Goal: Transaction & Acquisition: Book appointment/travel/reservation

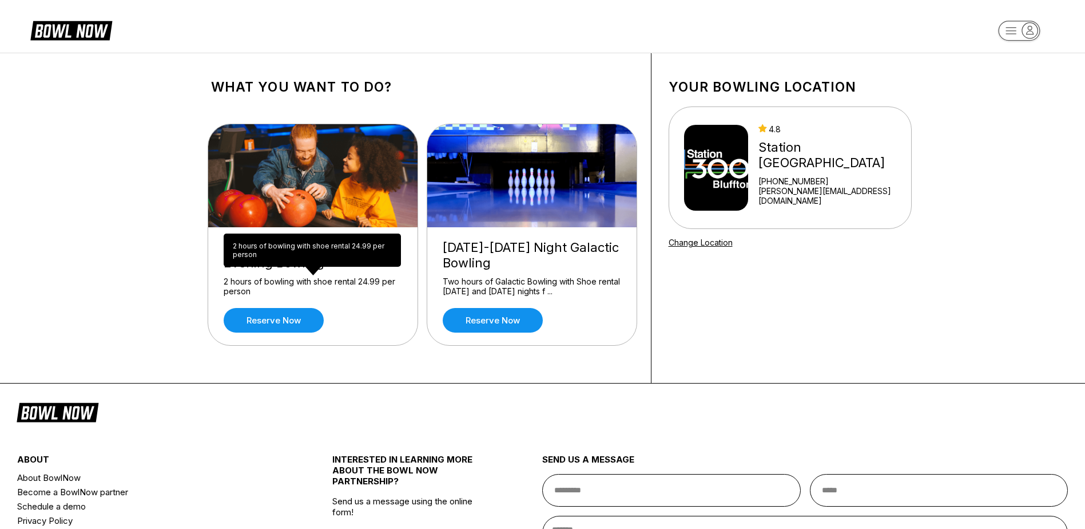
click at [273, 263] on div "2 hours of bowling with shoe rental 24.99 per person 2 hours of bowling with sh…" at bounding box center [312, 249] width 177 height 33
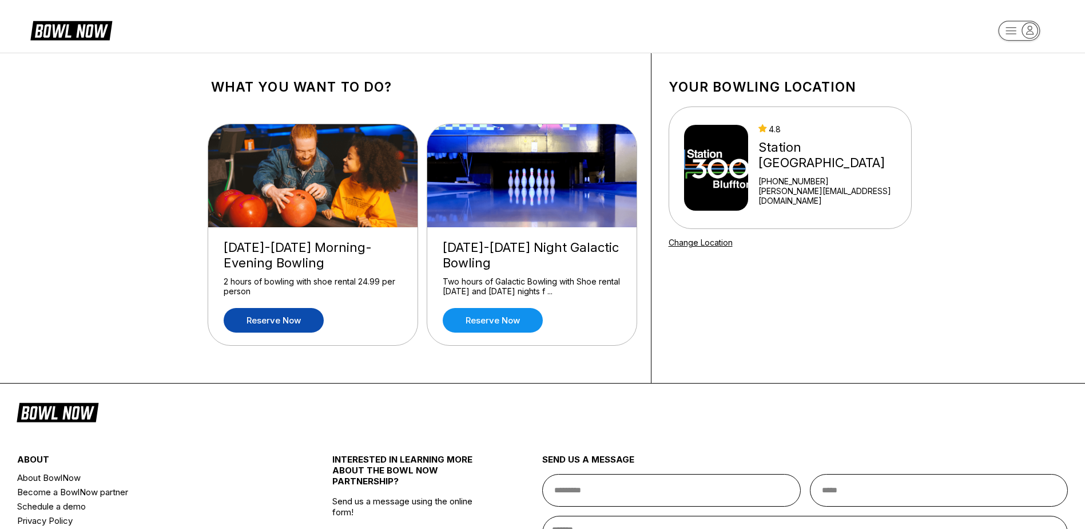
click at [272, 312] on link "Reserve now" at bounding box center [274, 320] width 100 height 25
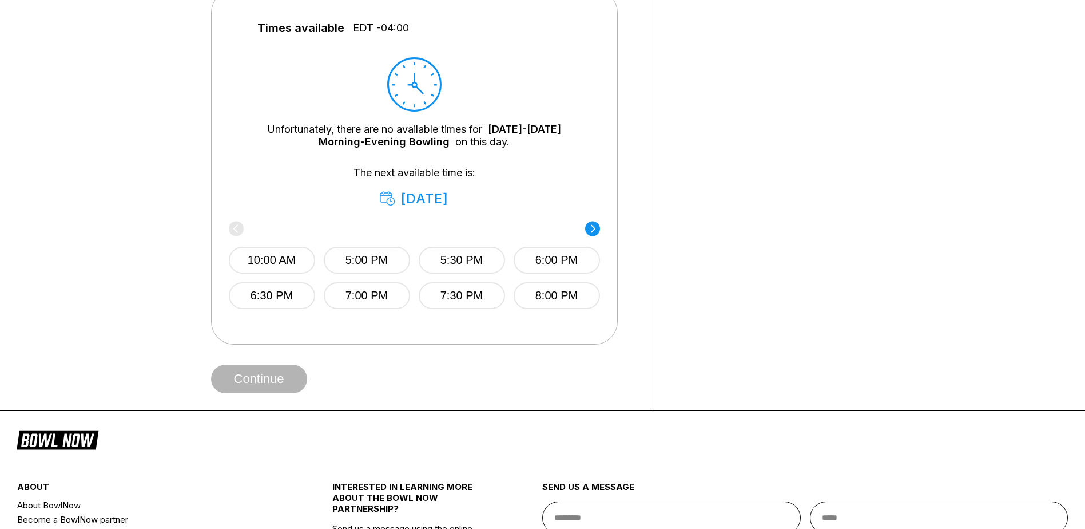
scroll to position [515, 0]
click at [542, 266] on button "6:00 PM" at bounding box center [557, 261] width 86 height 27
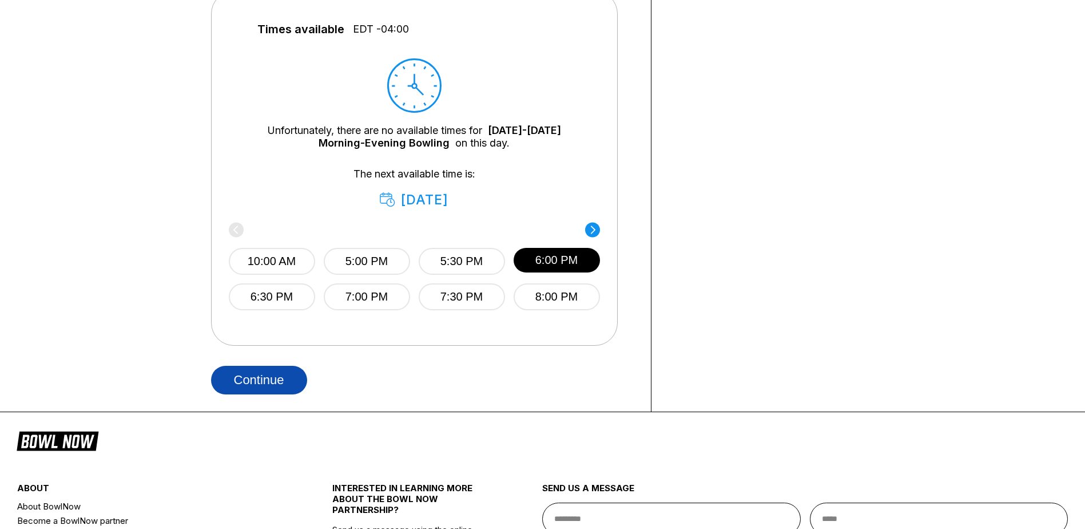
click at [284, 382] on button "Continue" at bounding box center [259, 380] width 96 height 29
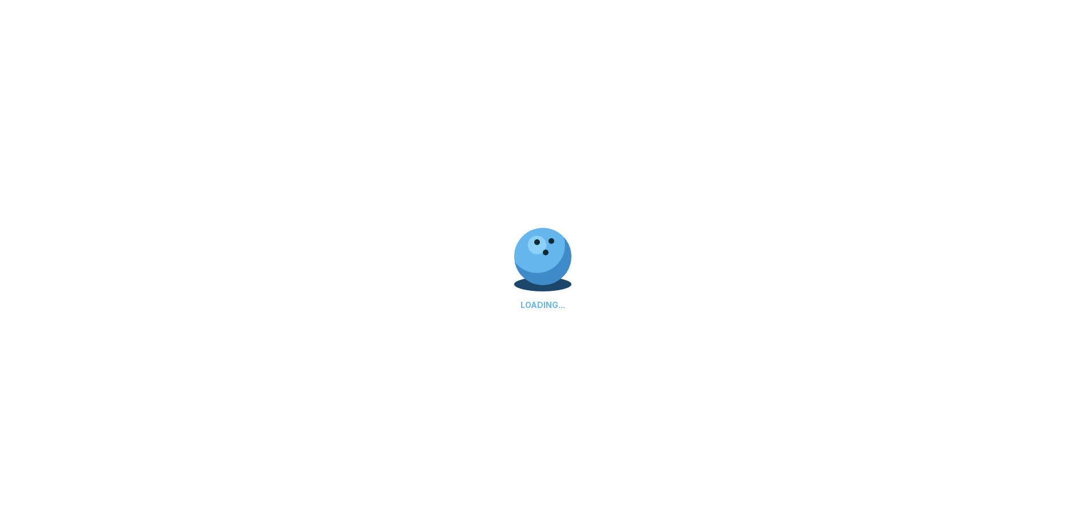
select select "**"
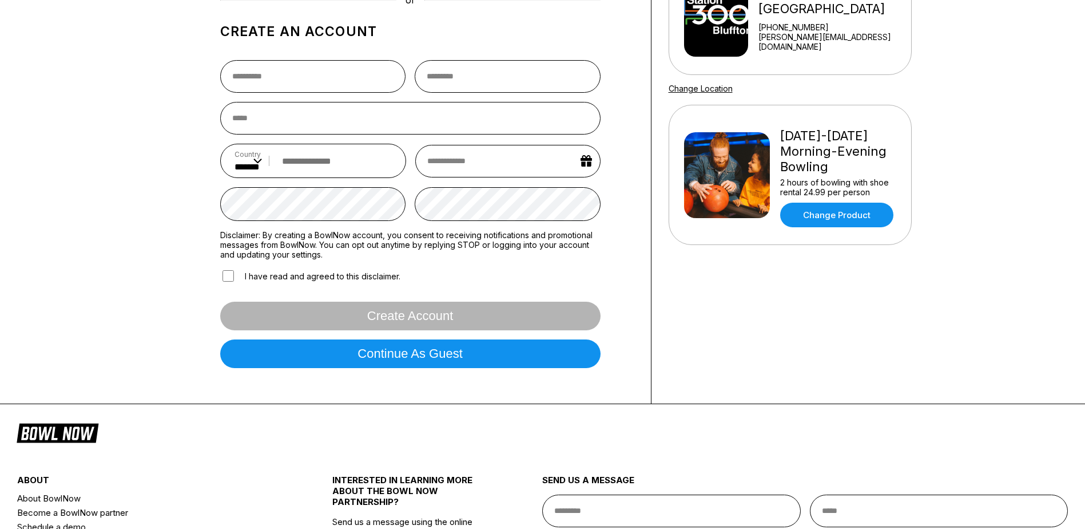
scroll to position [93, 0]
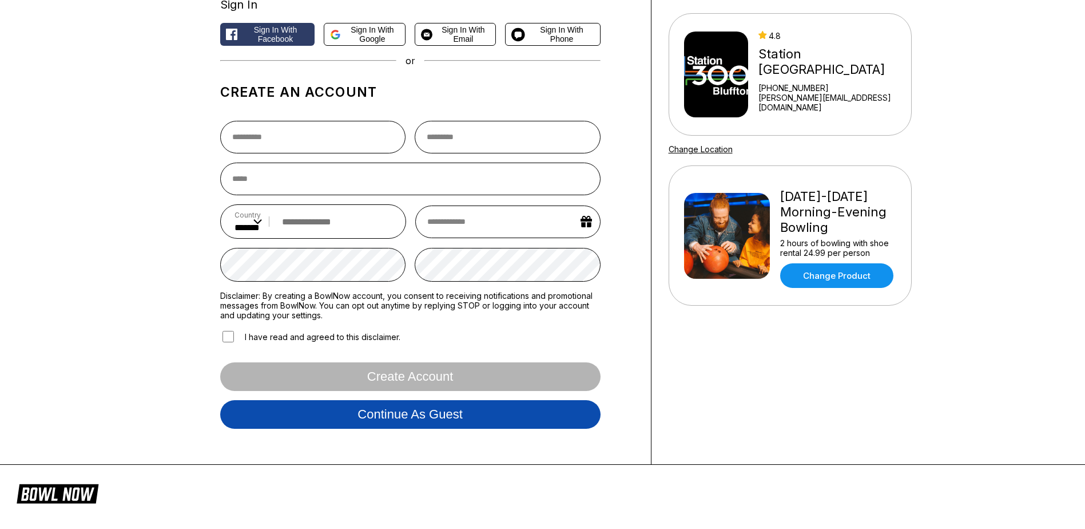
click at [398, 423] on button "Continue as guest" at bounding box center [410, 414] width 380 height 29
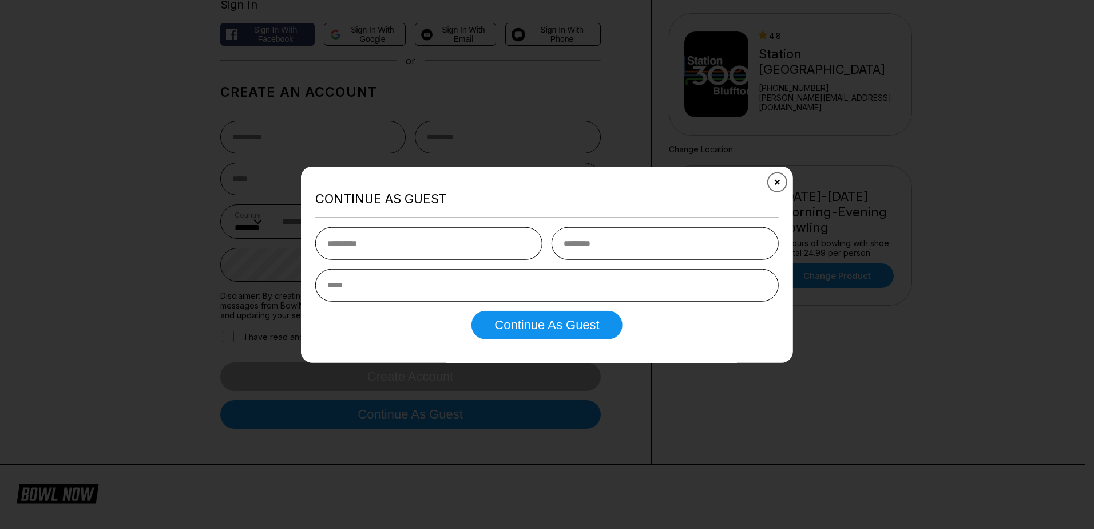
click at [779, 182] on icon "Close" at bounding box center [777, 181] width 9 height 9
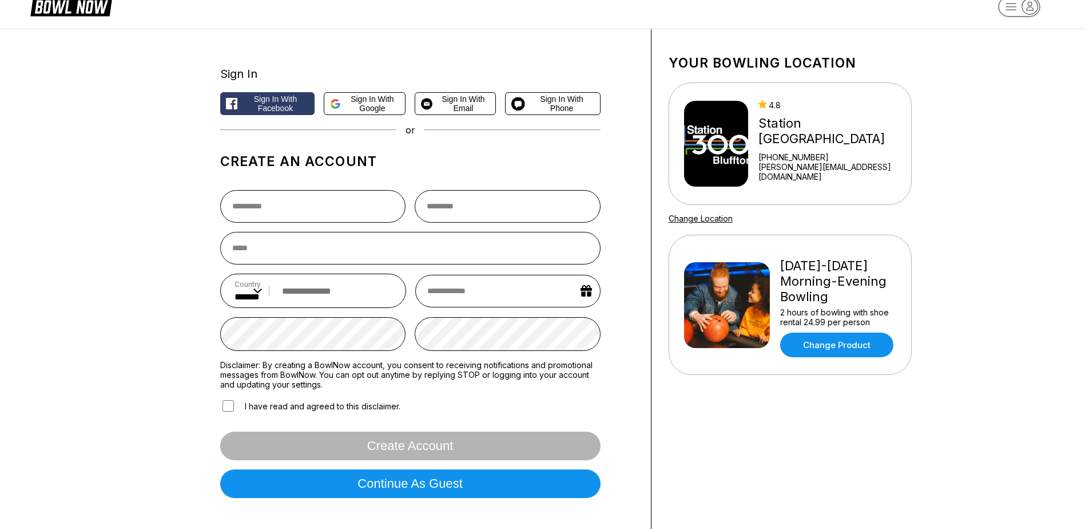
scroll to position [0, 0]
